Goal: Task Accomplishment & Management: Manage account settings

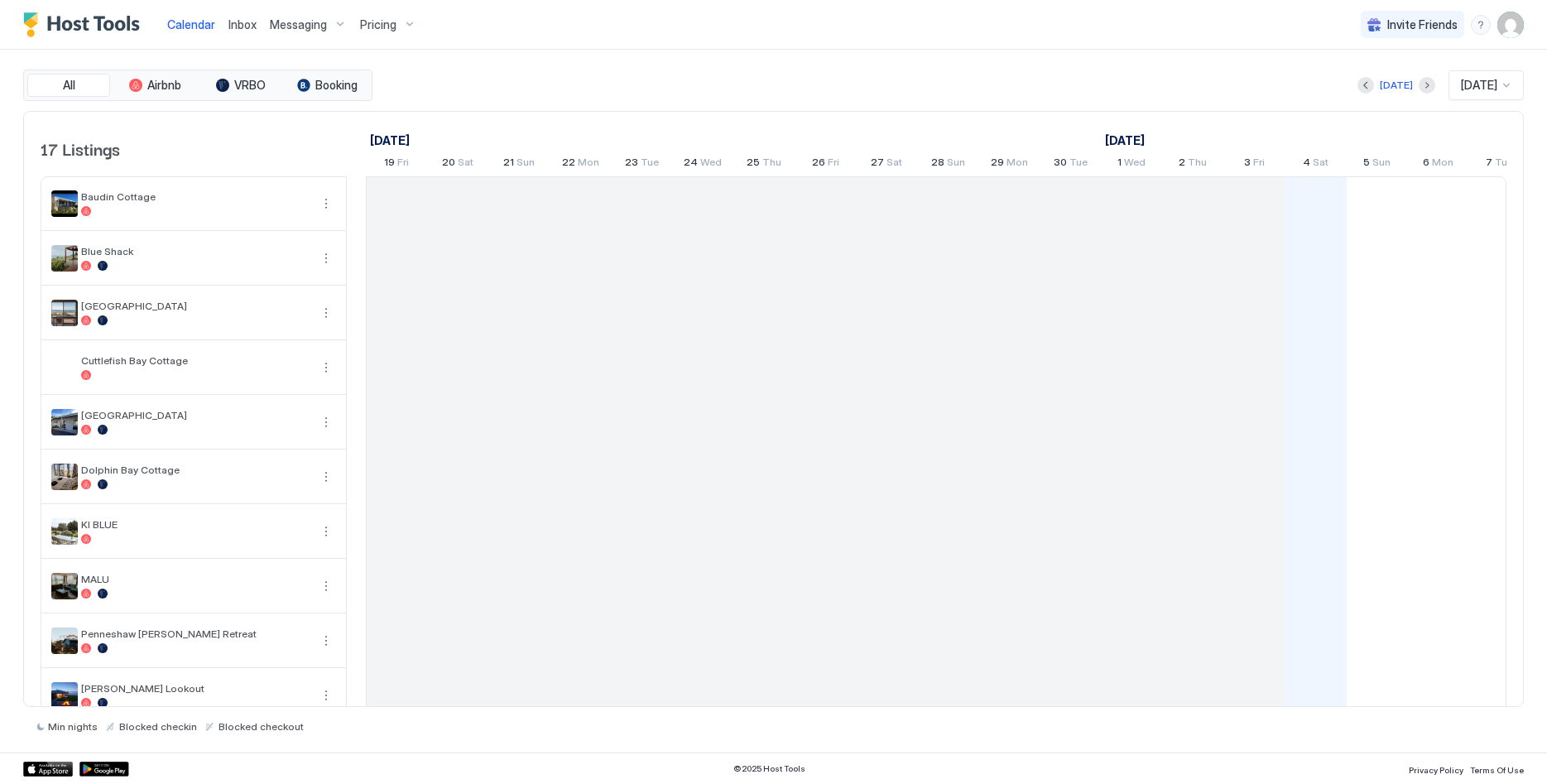
scroll to position [0, 920]
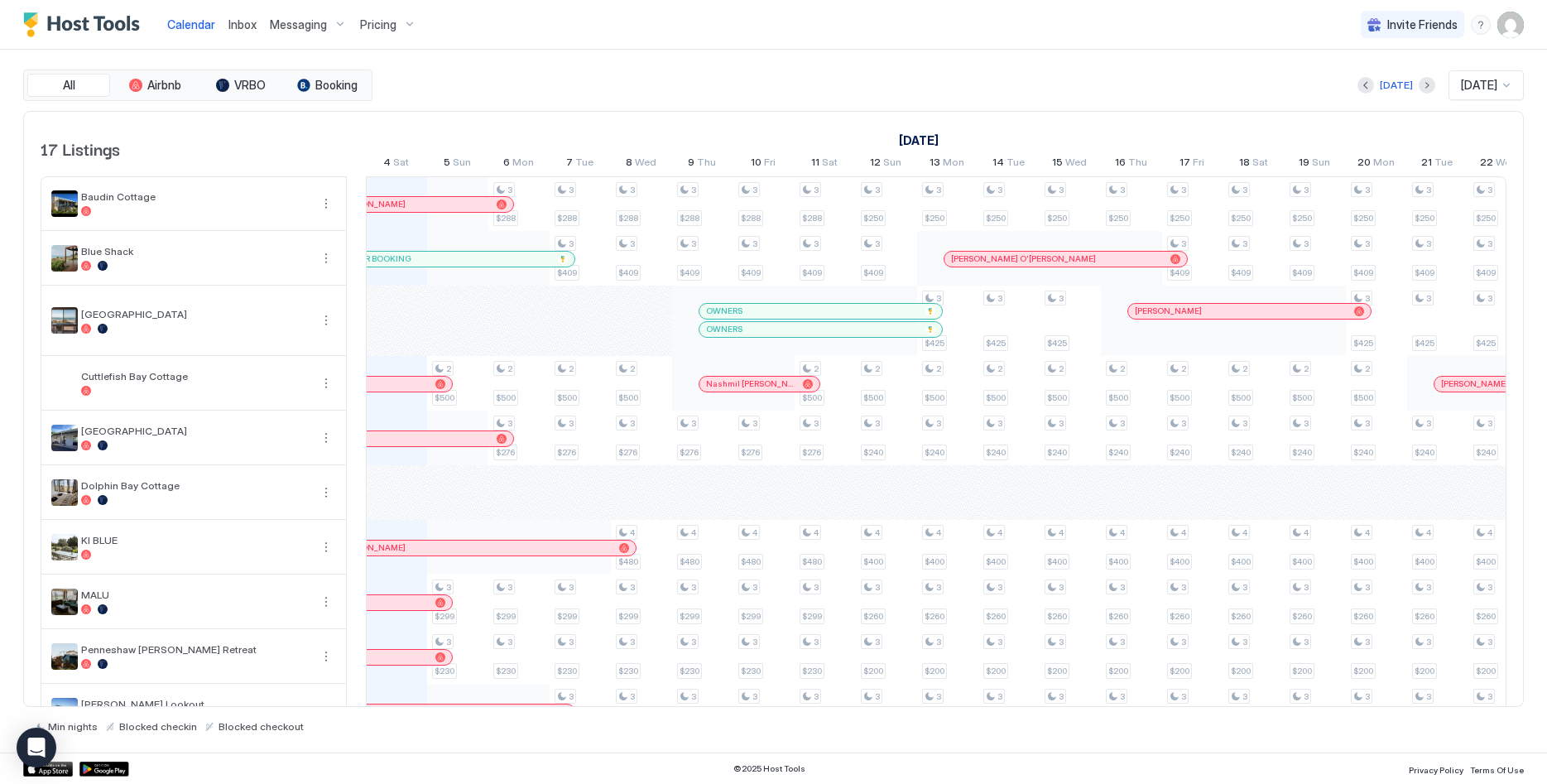
click at [1511, 29] on img "User profile" at bounding box center [1510, 25] width 27 height 26
click at [1414, 89] on div "Settings" at bounding box center [1418, 93] width 210 height 29
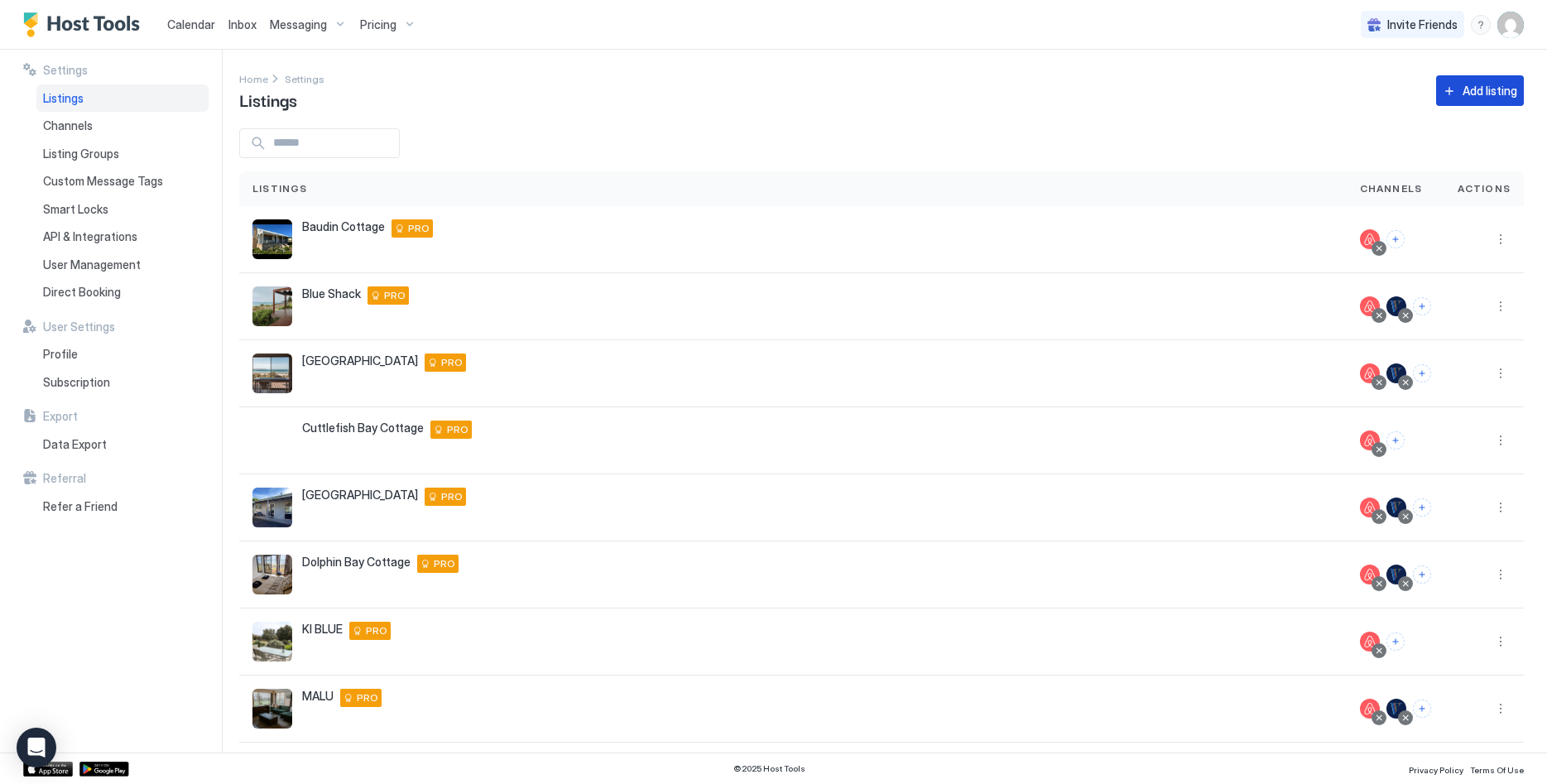
click at [1459, 103] on button "Add listing" at bounding box center [1480, 90] width 88 height 31
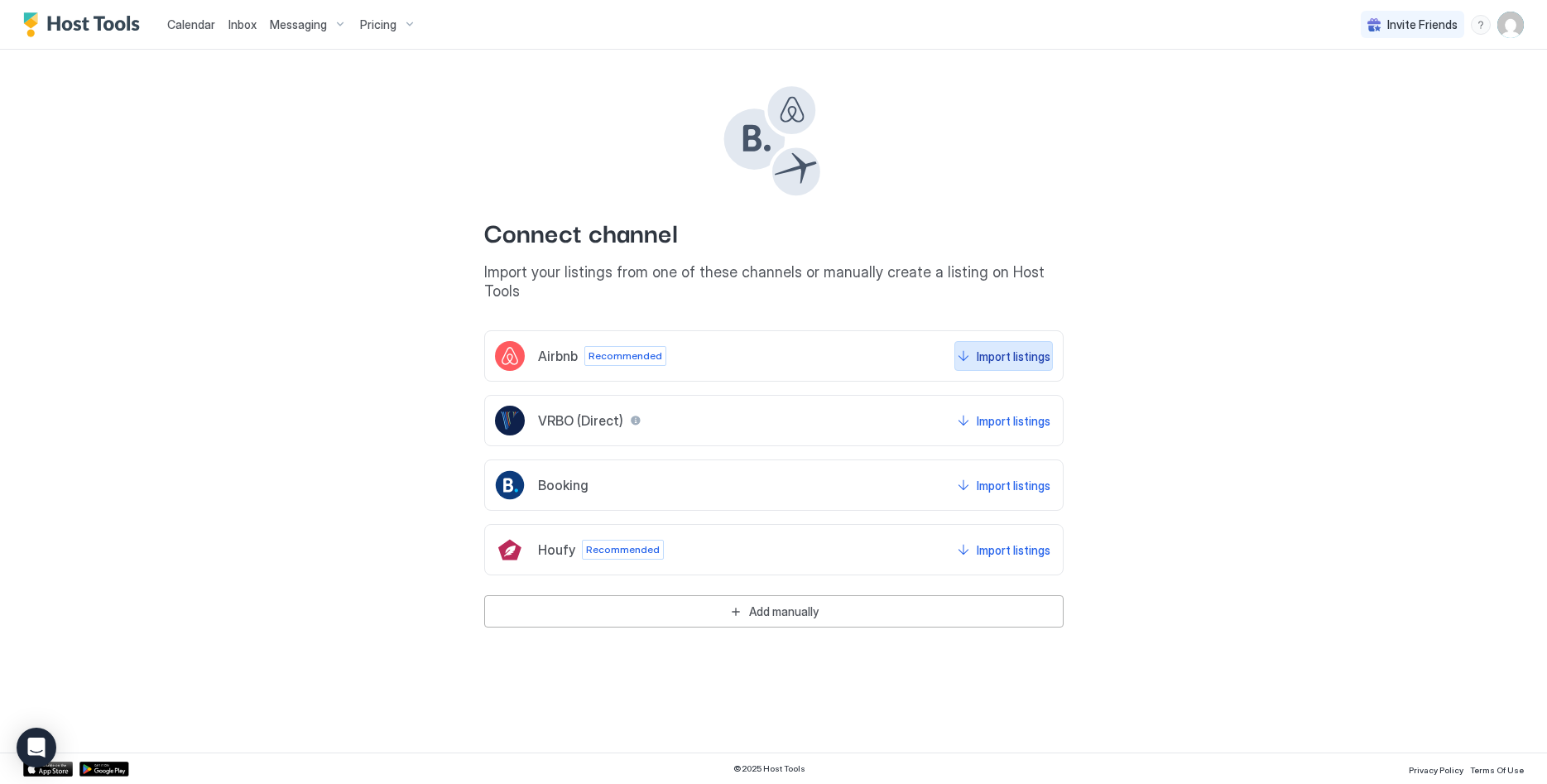
click at [987, 347] on div "Import listings" at bounding box center [1014, 355] width 74 height 17
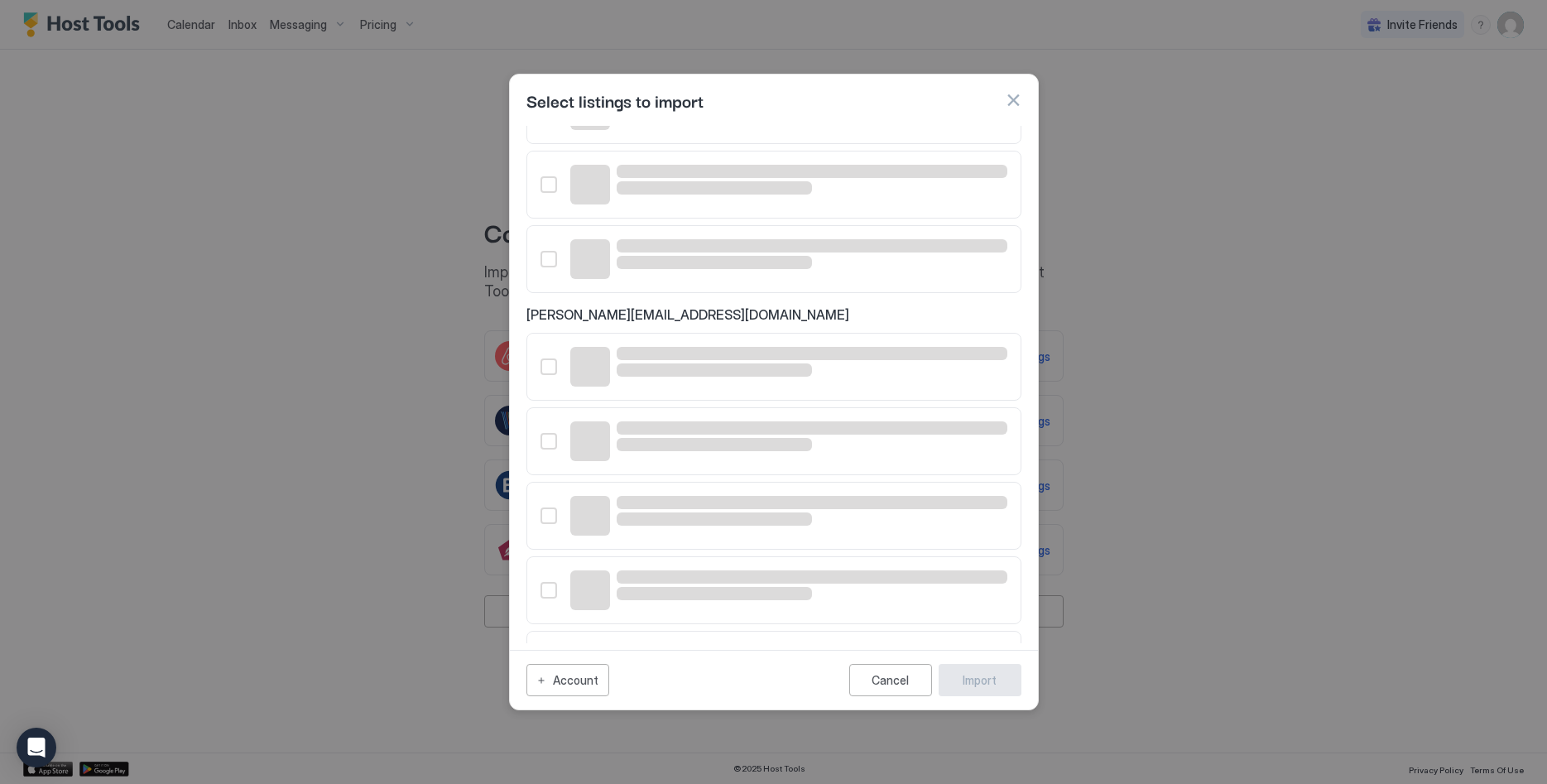
scroll to position [293, 0]
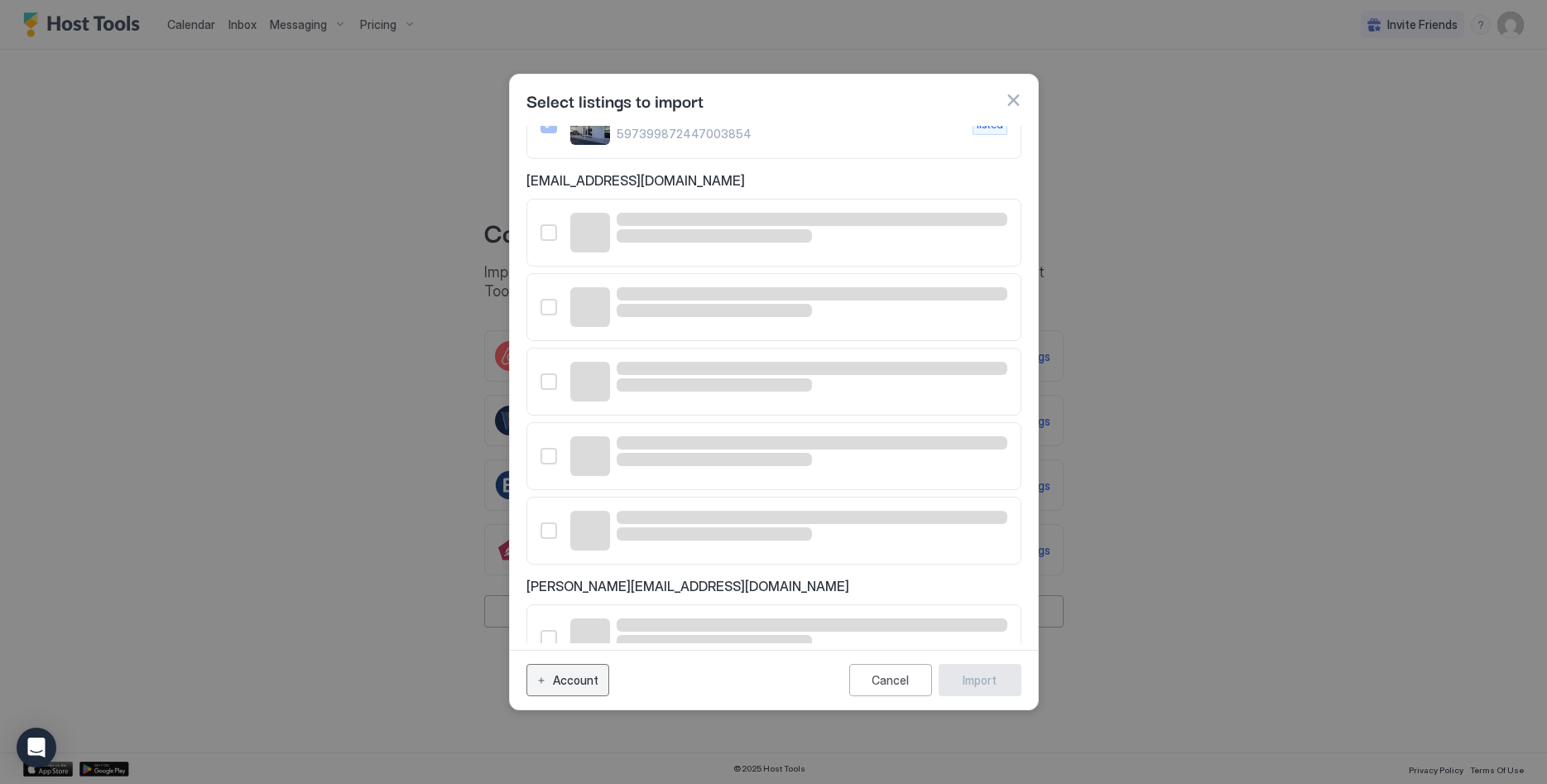
click at [544, 685] on button "Account" at bounding box center [568, 679] width 83 height 32
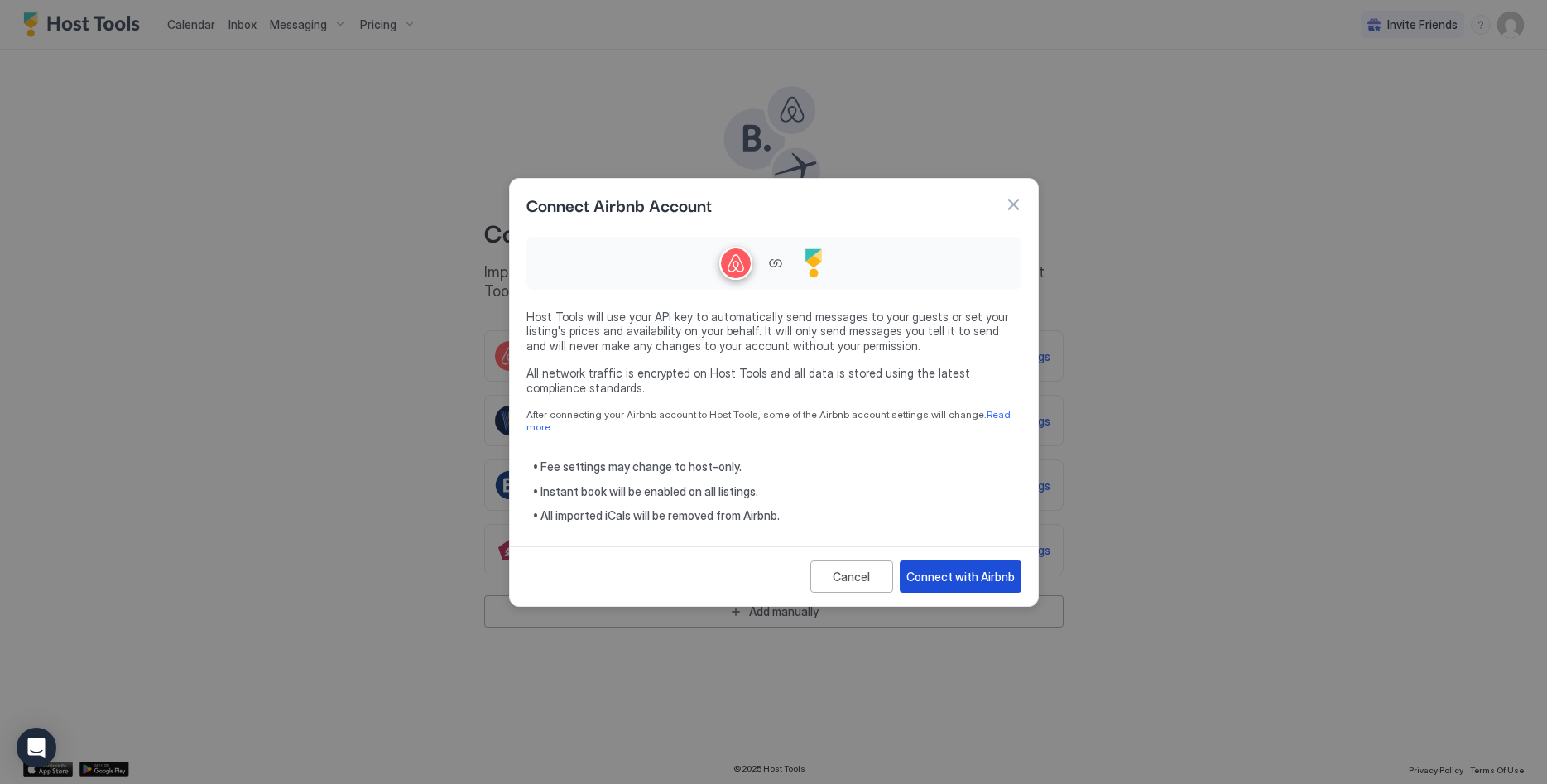
click at [953, 574] on div "Connect with Airbnb" at bounding box center [961, 576] width 109 height 17
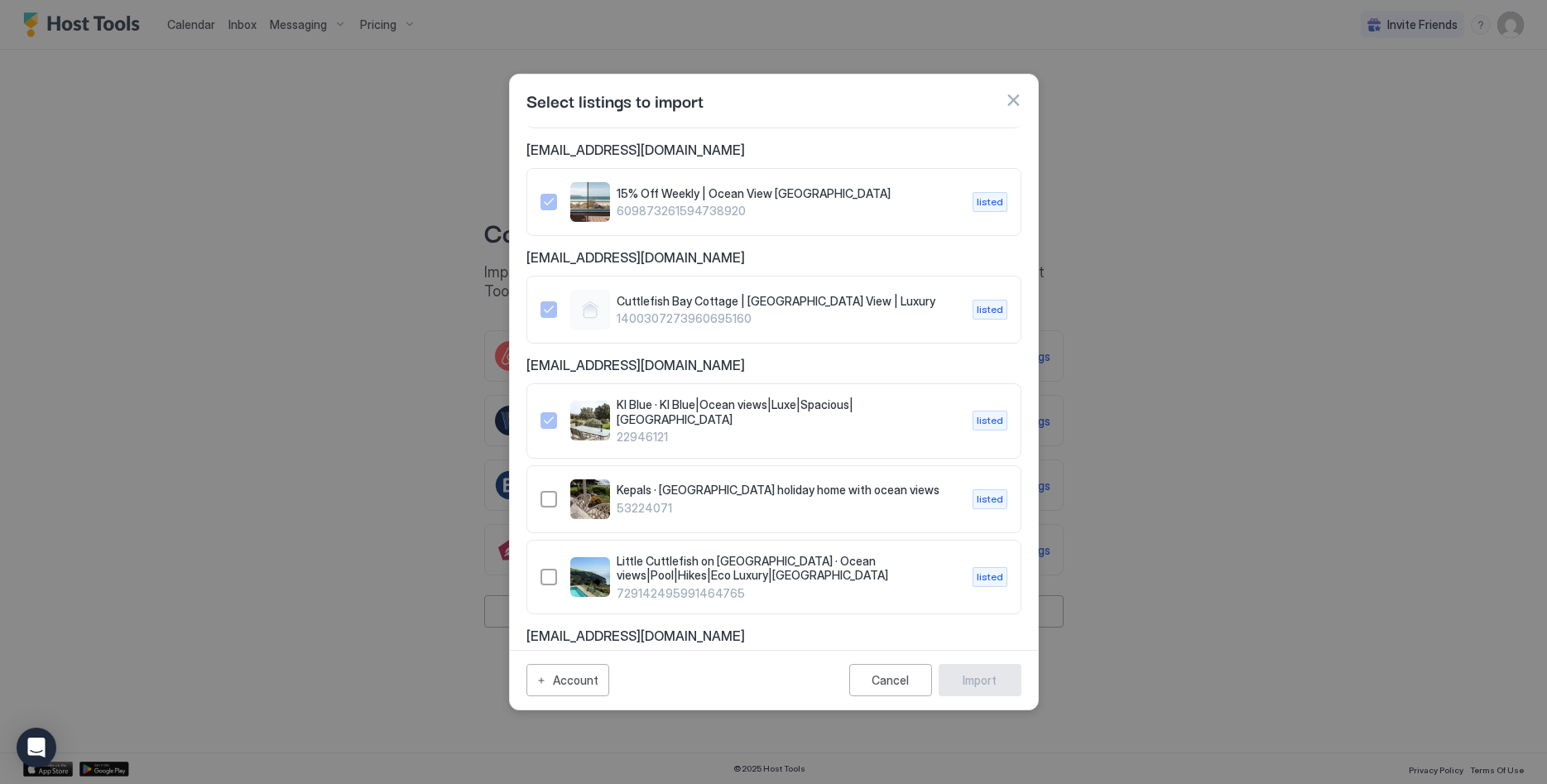
scroll to position [1455, 0]
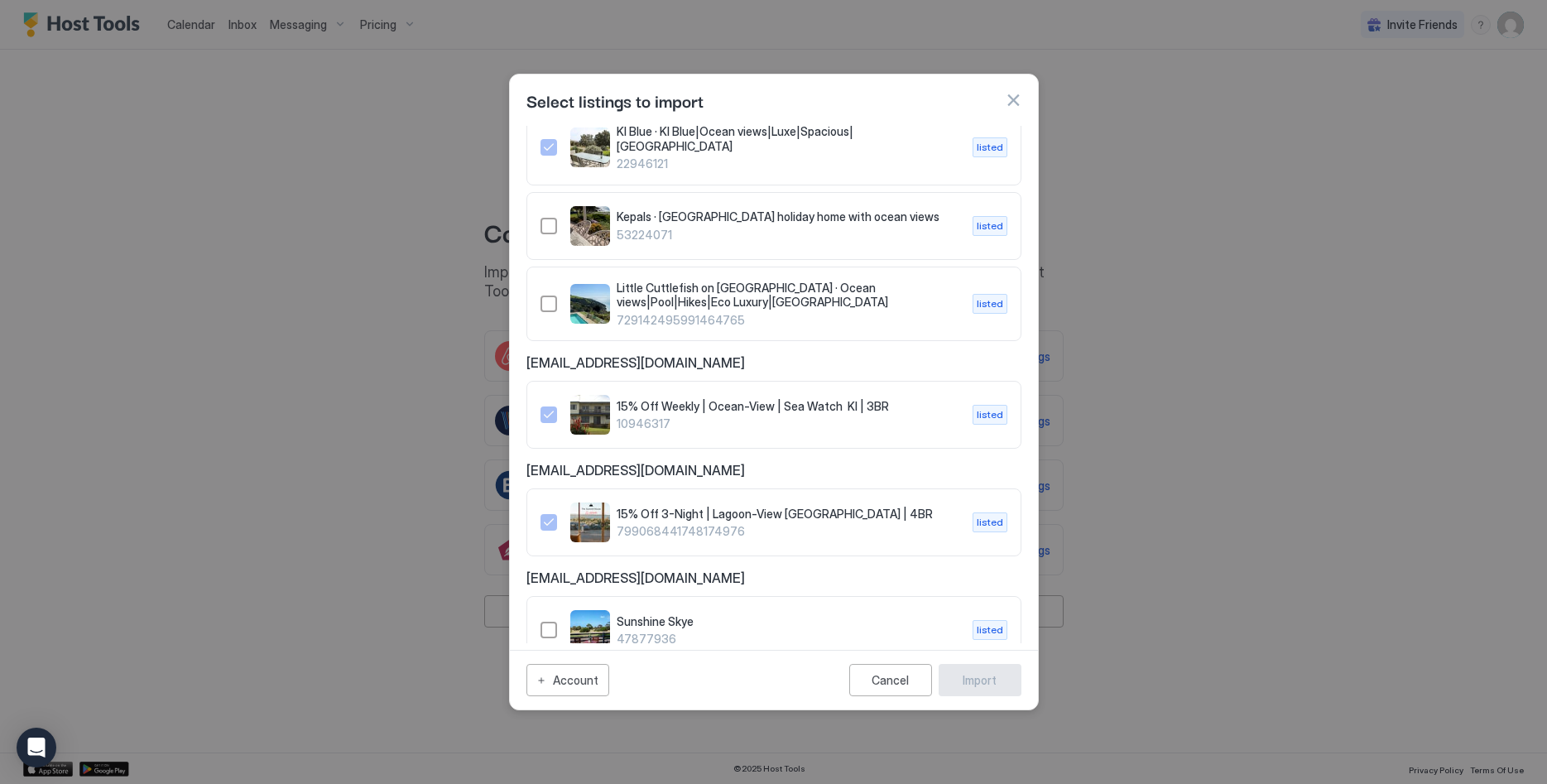
click at [528, 596] on div "Sunshine Skye 47877936 listed" at bounding box center [774, 630] width 496 height 68
click at [559, 609] on div "Sunshine Skye 47877936 listed" at bounding box center [774, 629] width 467 height 39
click at [1010, 680] on button "Import" at bounding box center [980, 679] width 83 height 32
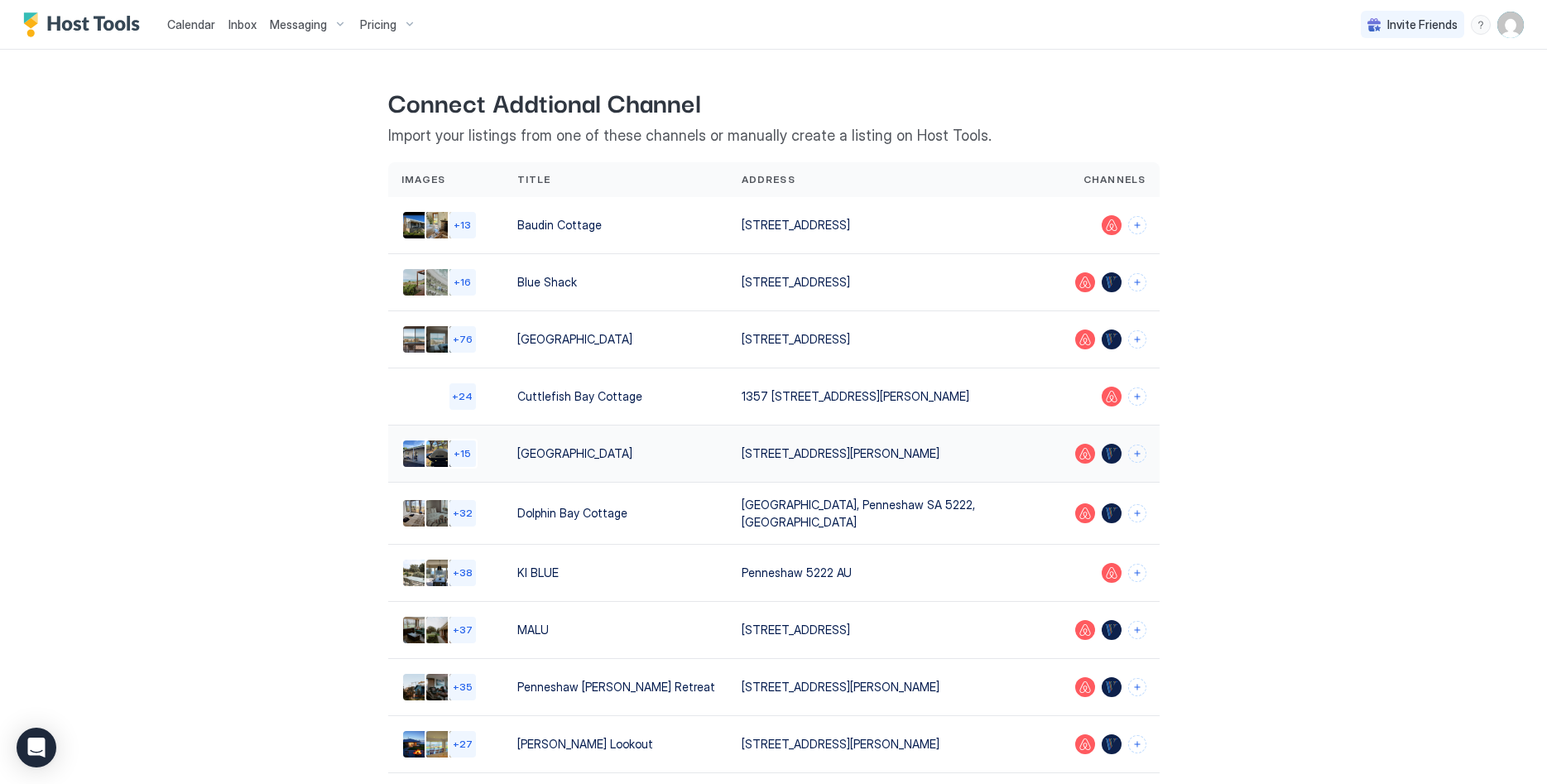
scroll to position [122, 0]
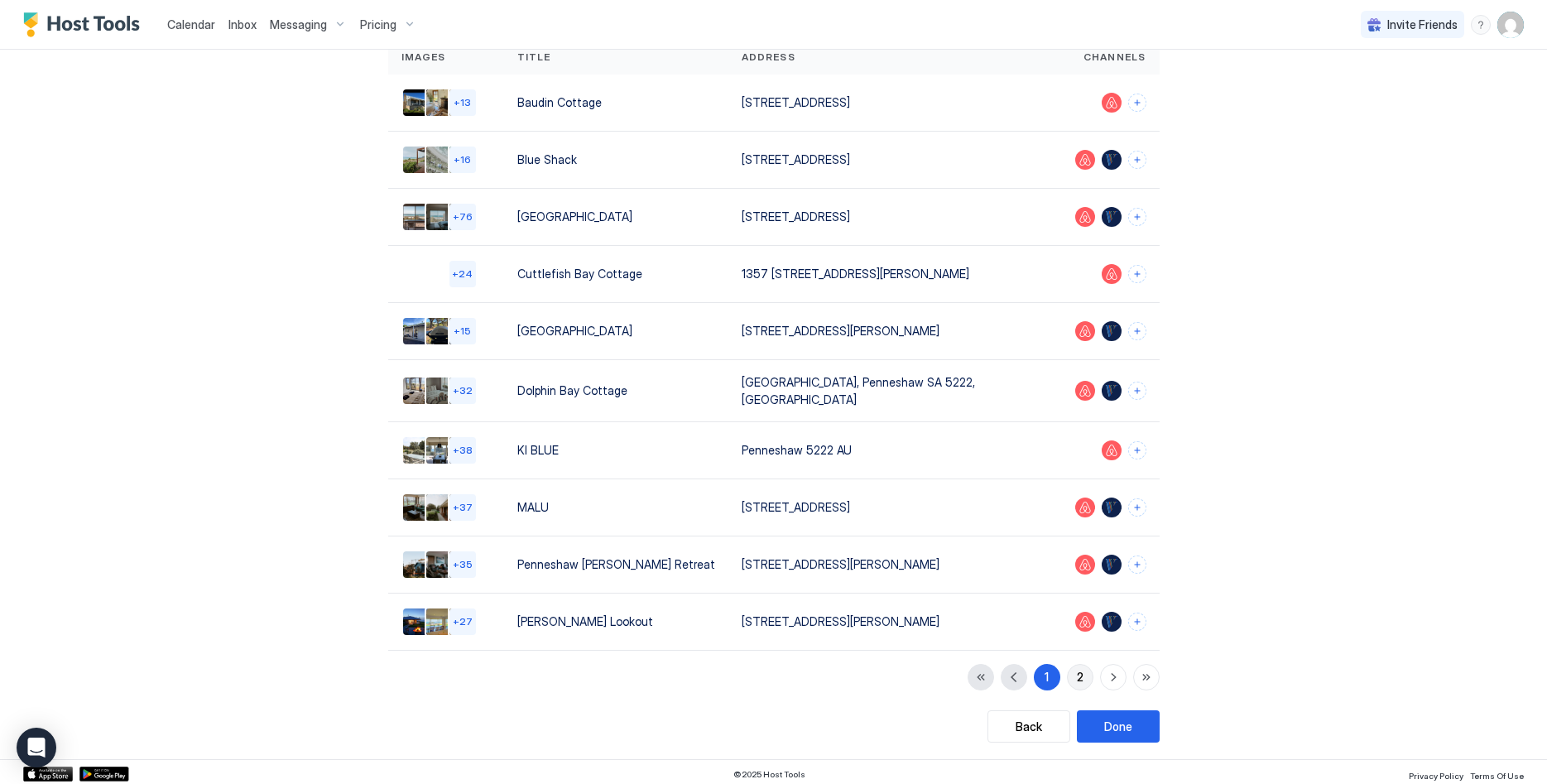
click at [1078, 670] on div "2" at bounding box center [1080, 676] width 6 height 17
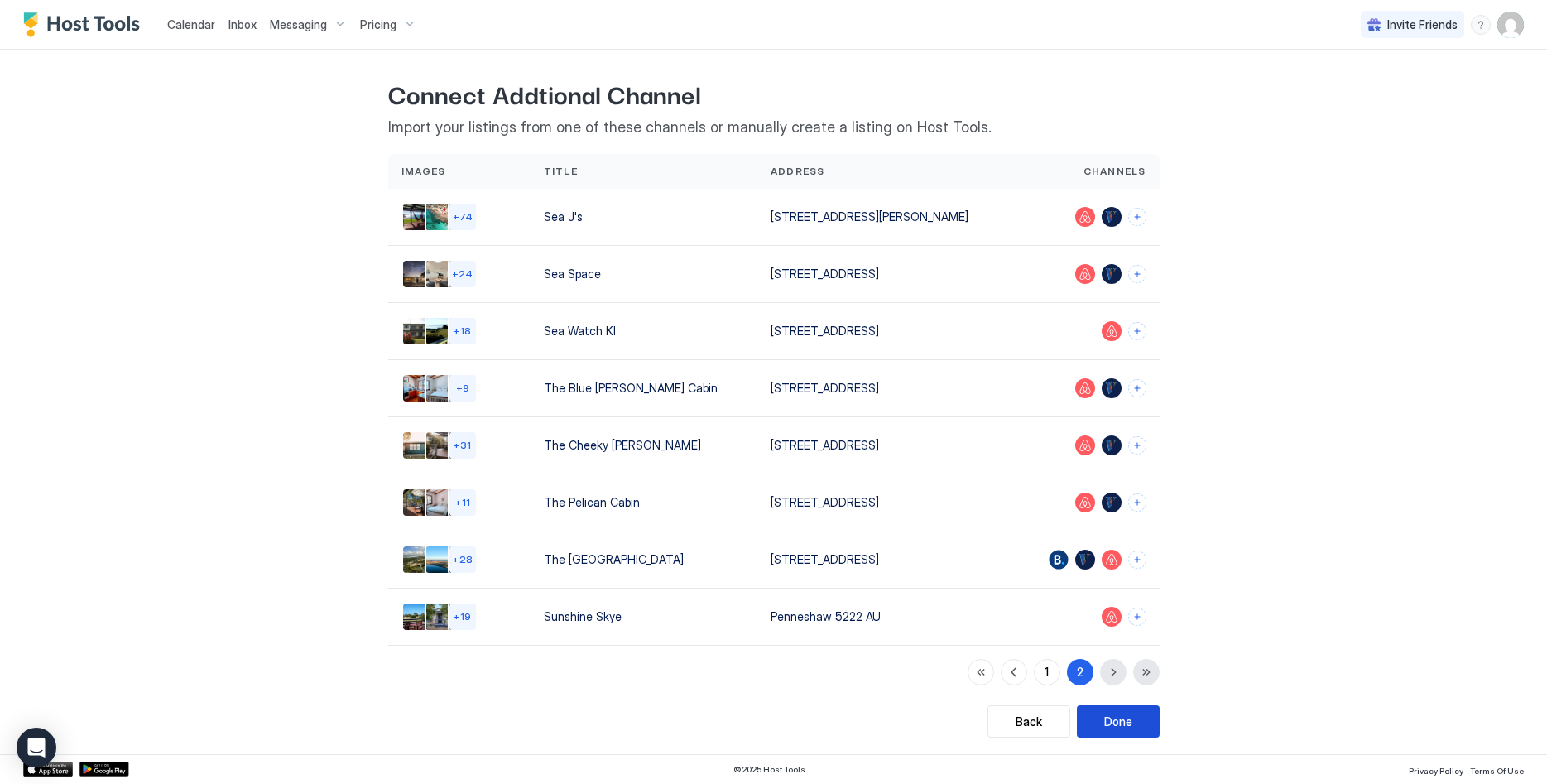
click at [1109, 724] on div "Done" at bounding box center [1118, 721] width 28 height 17
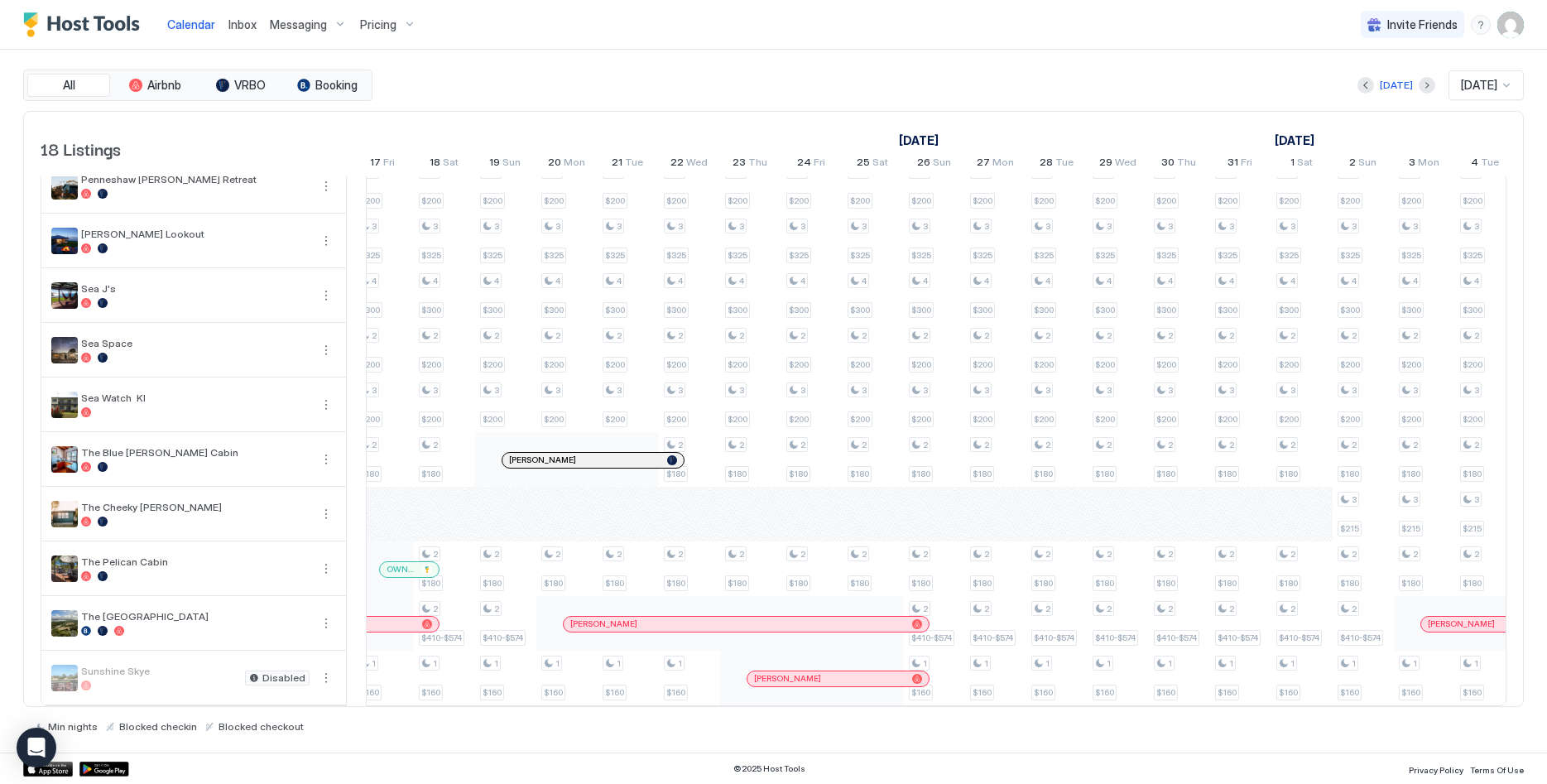
scroll to position [0, 1896]
